Goal: Task Accomplishment & Management: Manage account settings

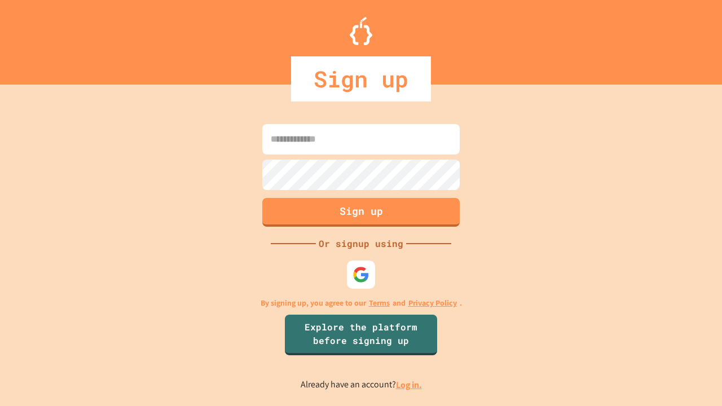
click at [409, 385] on link "Log in." at bounding box center [409, 385] width 26 height 12
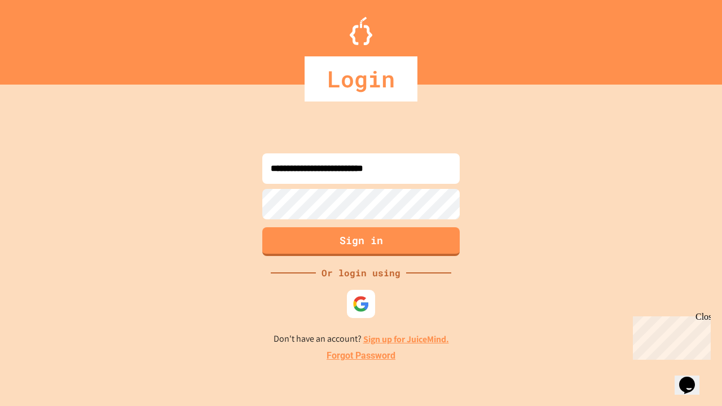
type input "**********"
